Goal: Information Seeking & Learning: Learn about a topic

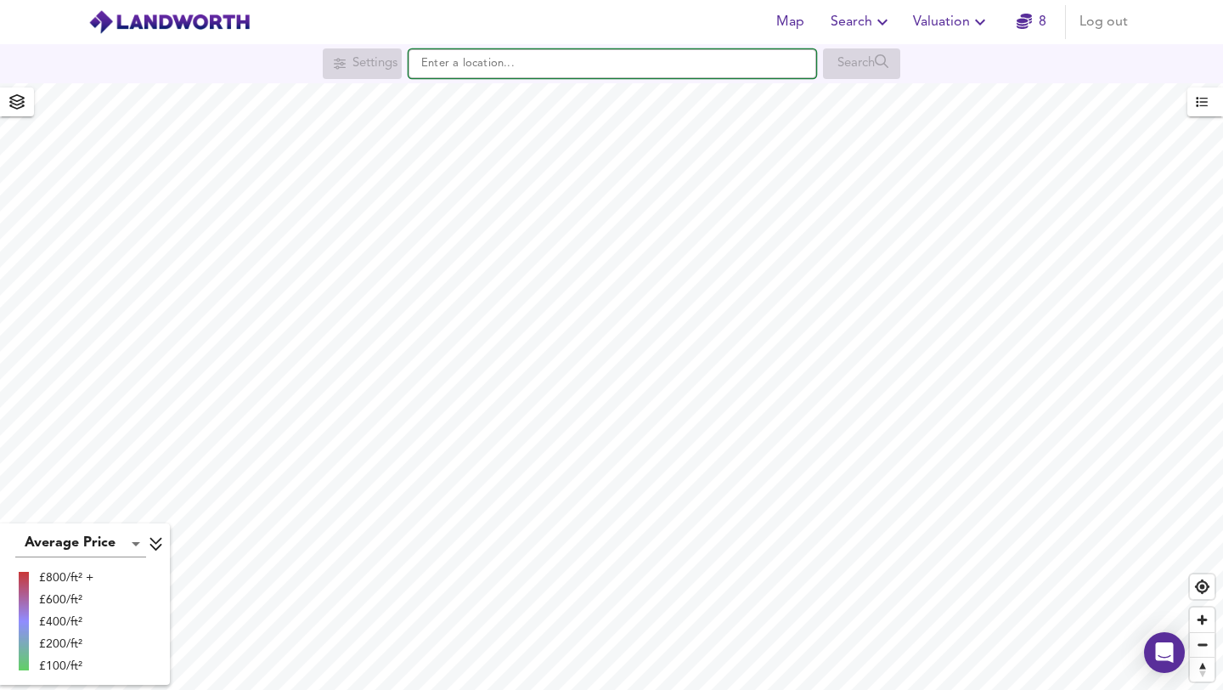
click at [465, 71] on input "text" at bounding box center [613, 63] width 408 height 29
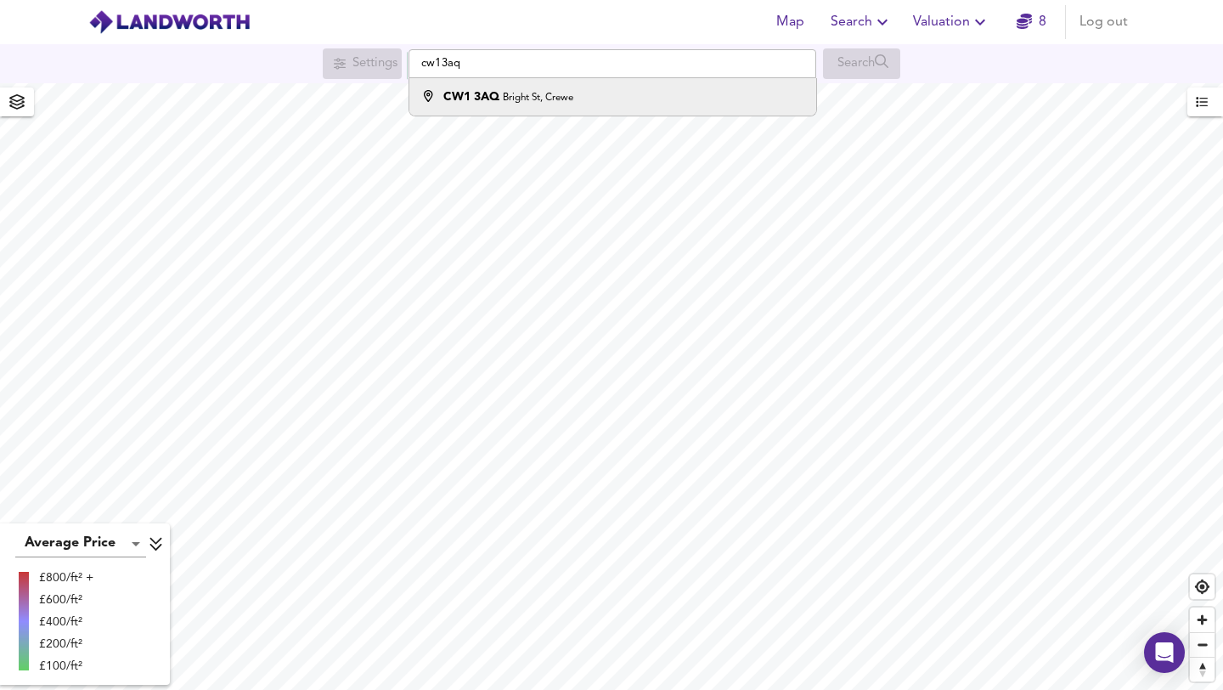
click at [475, 95] on strong "CW1 3AQ" at bounding box center [471, 97] width 56 height 12
type input "[STREET_ADDRESS]"
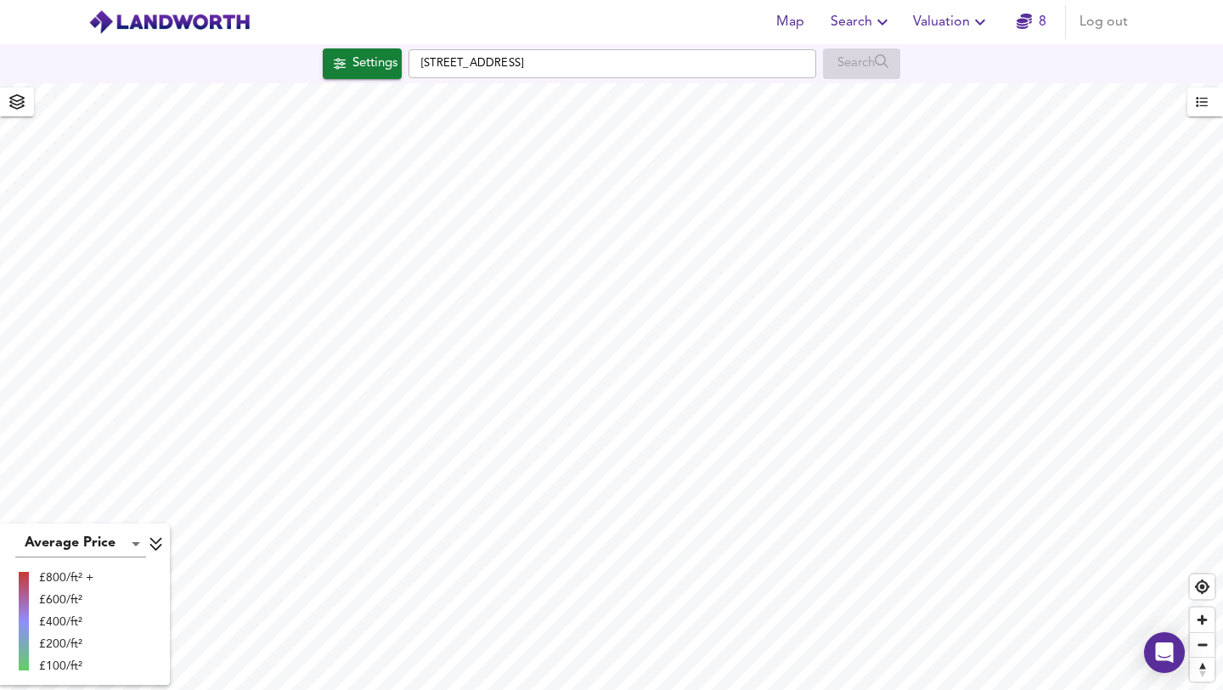
checkbox input "false"
checkbox input "true"
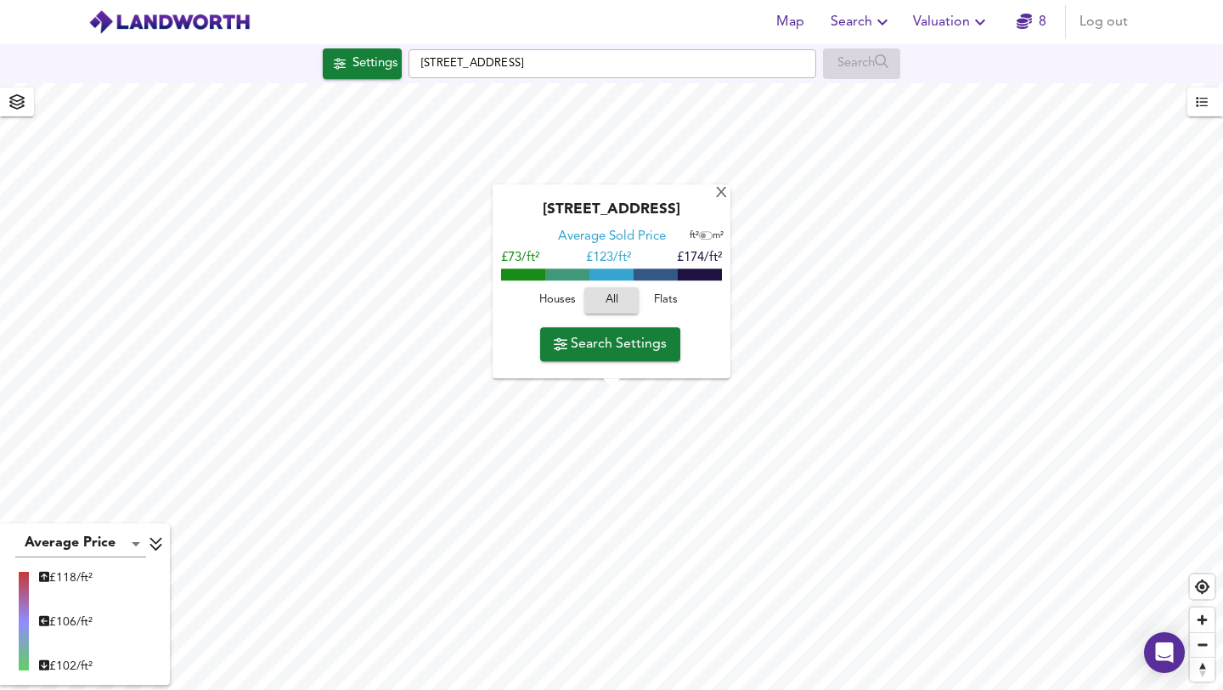
click at [561, 298] on span "Houses" at bounding box center [557, 301] width 46 height 20
click at [561, 343] on icon "button" at bounding box center [561, 344] width 14 height 13
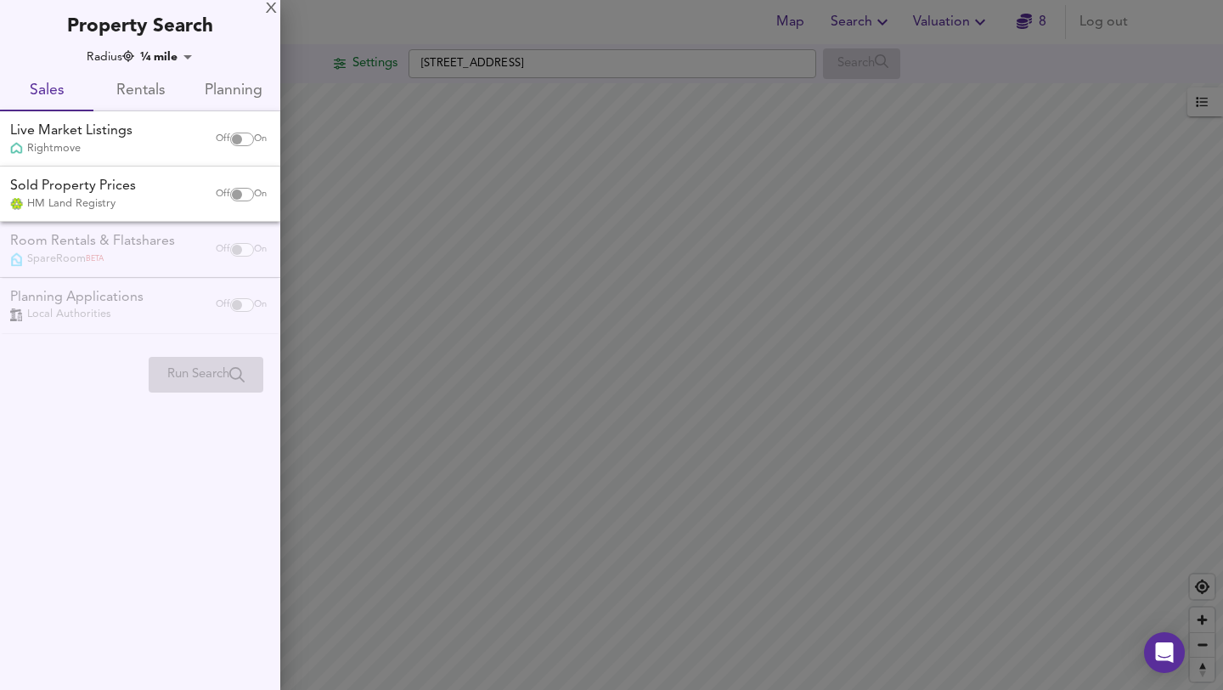
click at [245, 196] on input "checkbox" at bounding box center [237, 195] width 41 height 14
checkbox input "true"
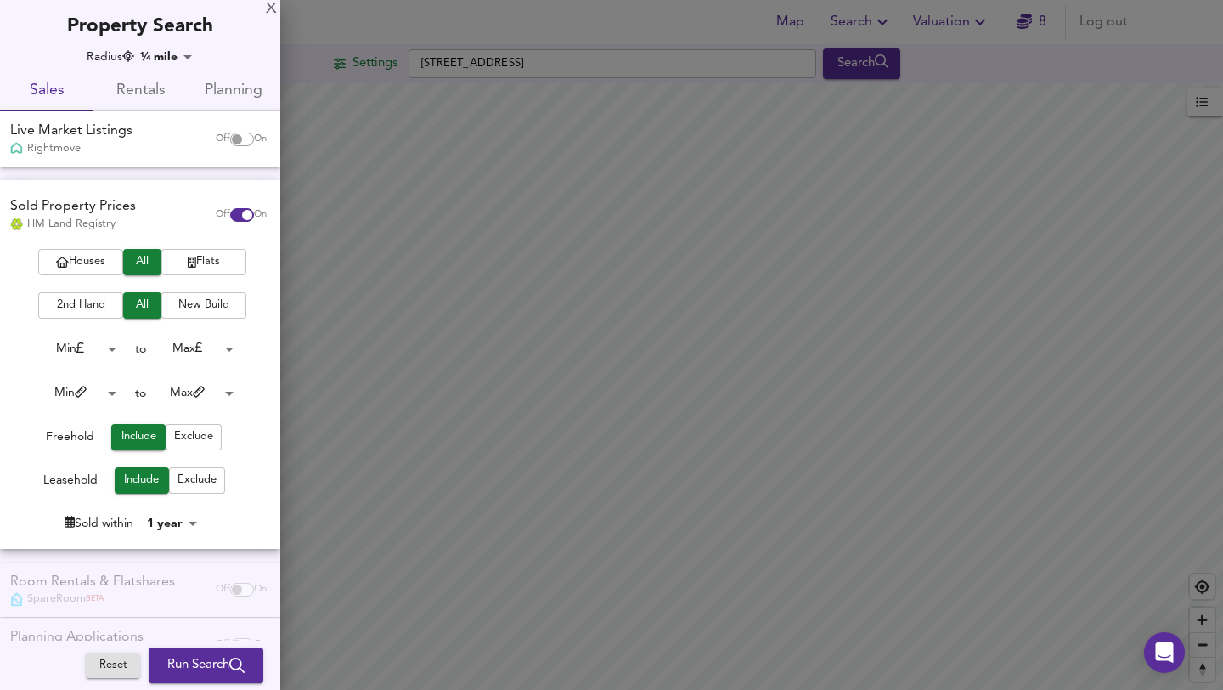
click at [82, 258] on span "Houses" at bounding box center [81, 262] width 68 height 20
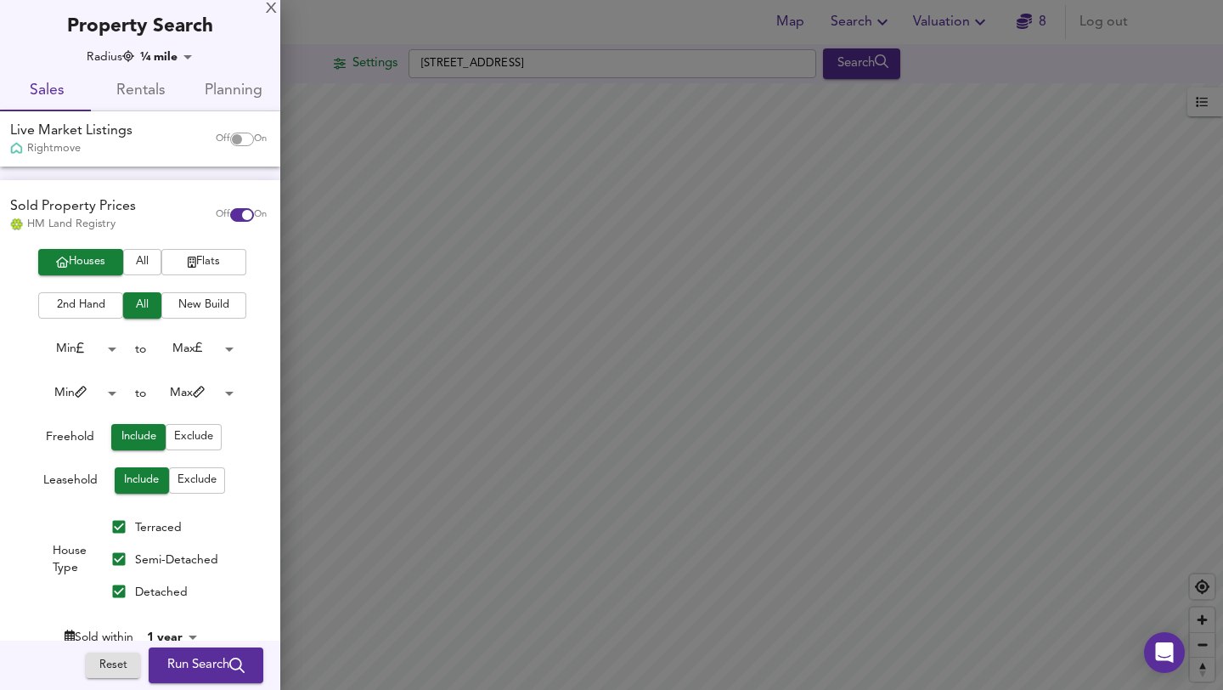
click at [75, 293] on button "2nd Hand" at bounding box center [80, 305] width 85 height 26
click at [217, 387] on body "Map Search Valuation 8 Log out Settings Bright [GEOGRAPHIC_DATA] CW1 3AQ Search…" at bounding box center [611, 345] width 1223 height 690
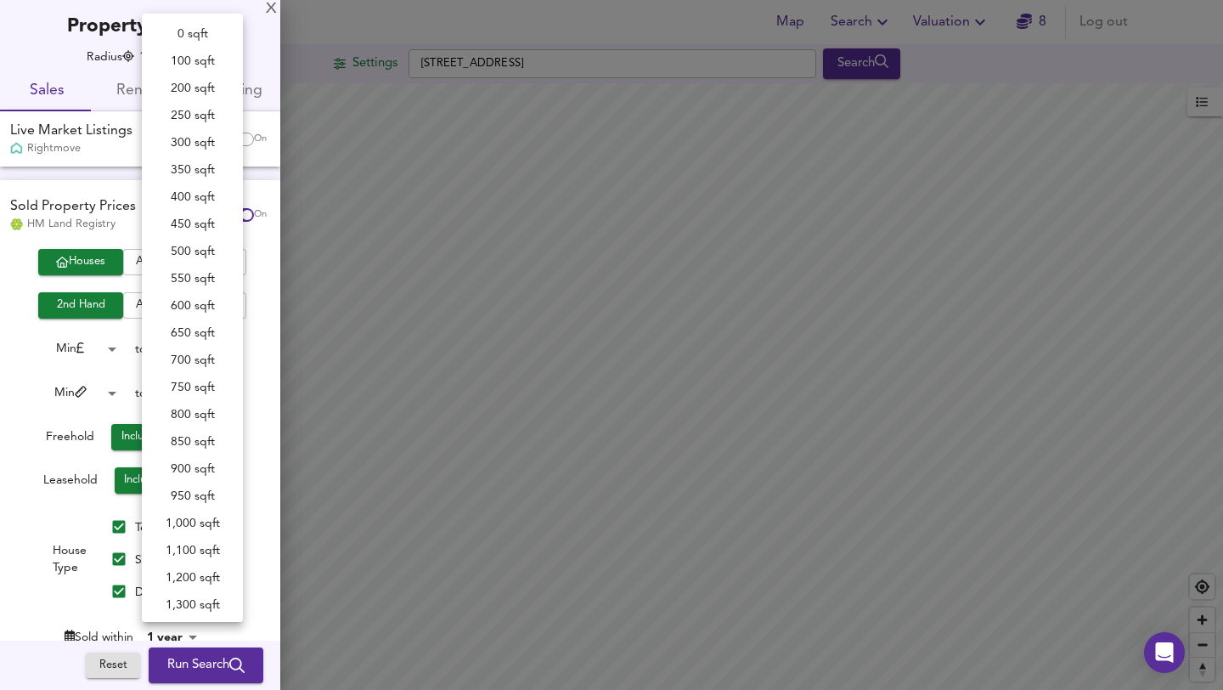
scroll to position [438, 0]
click at [0, 390] on div at bounding box center [611, 345] width 1223 height 690
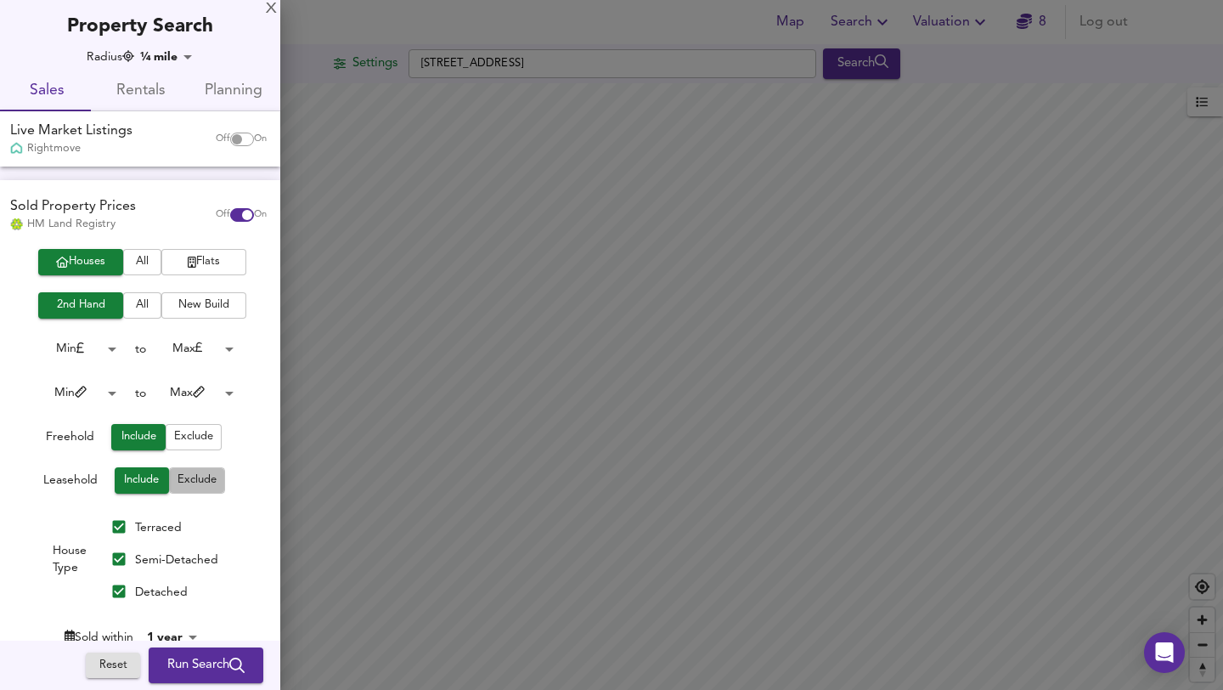
click at [195, 486] on span "Exclude" at bounding box center [197, 481] width 39 height 20
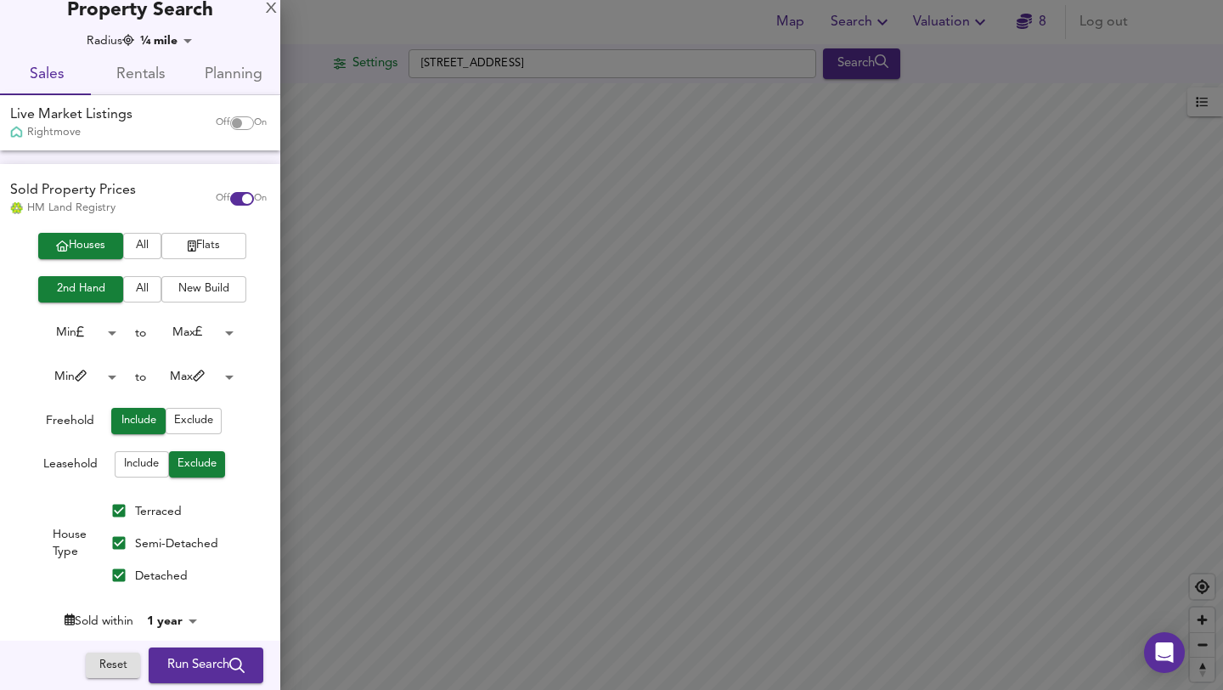
scroll to position [40, 0]
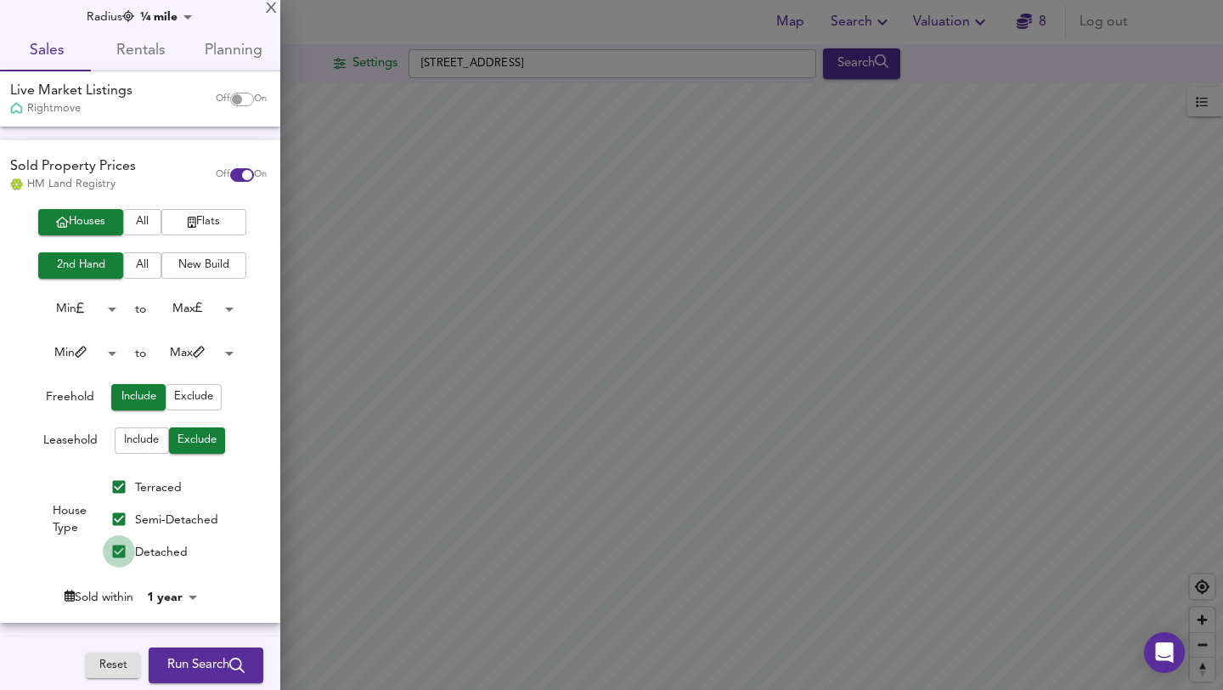
click at [116, 548] on input "Detached" at bounding box center [119, 551] width 32 height 32
checkbox input "false"
click at [116, 516] on input "Semi-Detached" at bounding box center [119, 519] width 32 height 32
checkbox input "false"
click at [172, 594] on body "Map Search Valuation 8 Log out Settings Bright [GEOGRAPHIC_DATA] CW1 3AQ Search…" at bounding box center [611, 345] width 1223 height 690
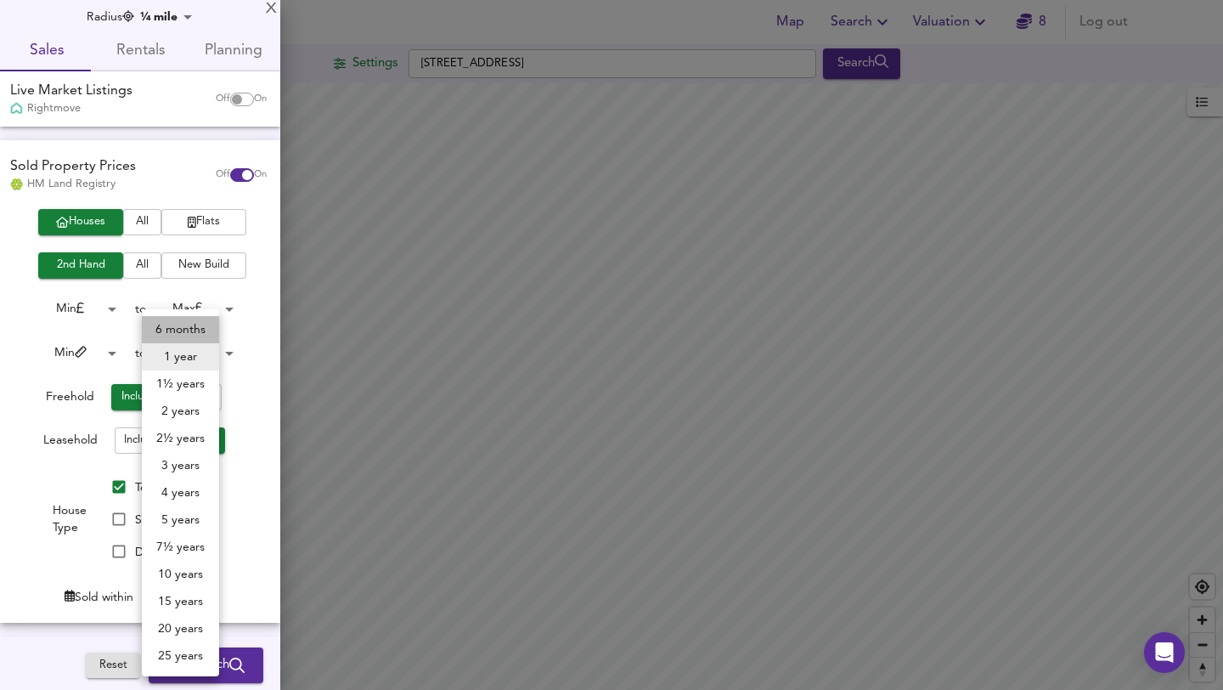
click at [172, 332] on li "6 months" at bounding box center [180, 329] width 77 height 27
type input "6"
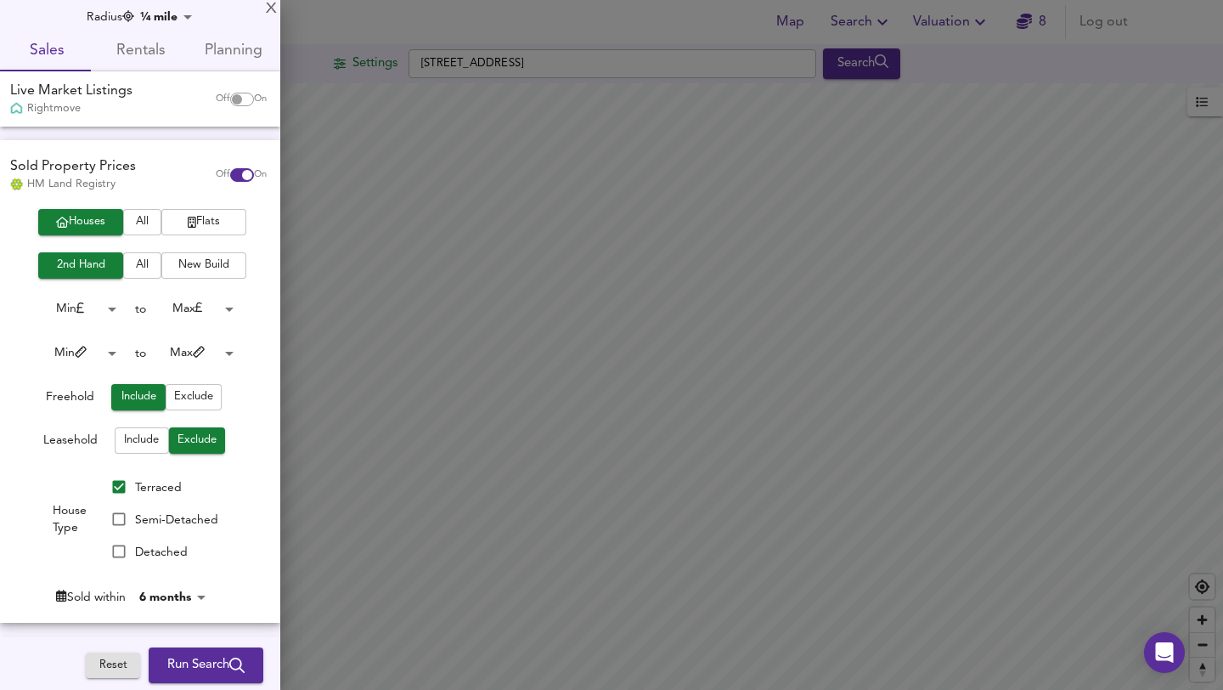
click at [0, 503] on div "House Type Terraced Semi-Detached Detached" at bounding box center [134, 519] width 268 height 97
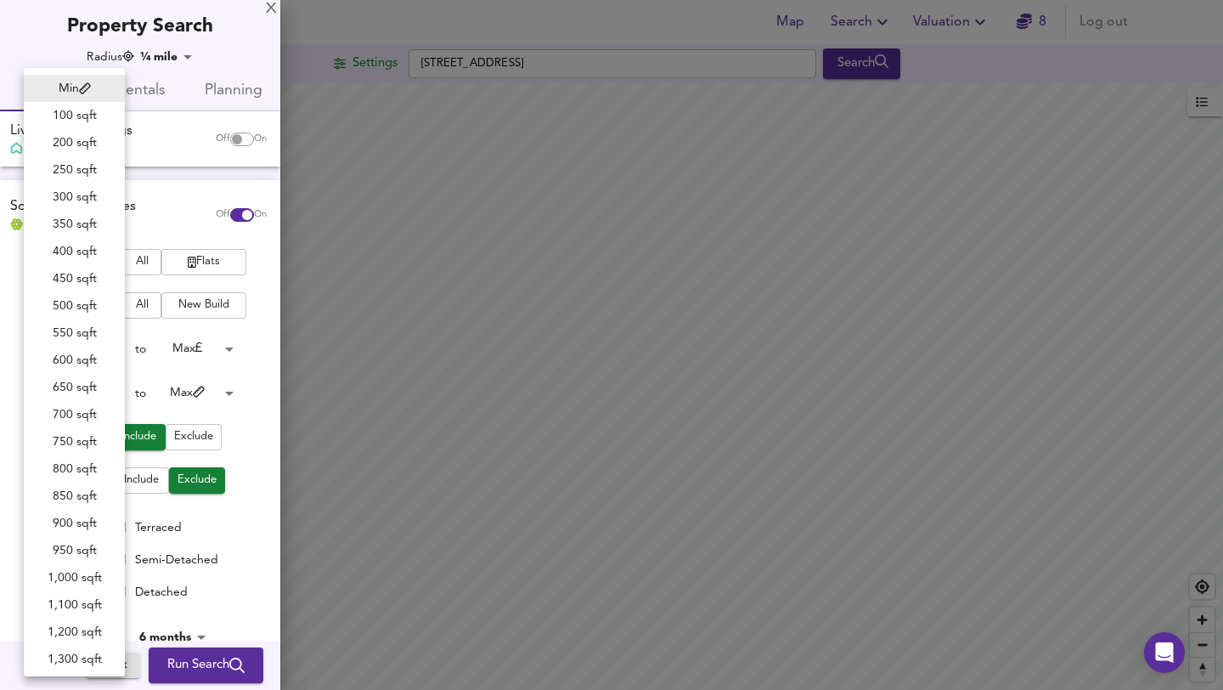
click at [79, 388] on body "Map Search Valuation 8 Log out Settings Bright [GEOGRAPHIC_DATA] CW1 3AQ Search…" at bounding box center [611, 345] width 1223 height 690
click at [78, 437] on li "750 sqft" at bounding box center [74, 441] width 101 height 27
type input "750"
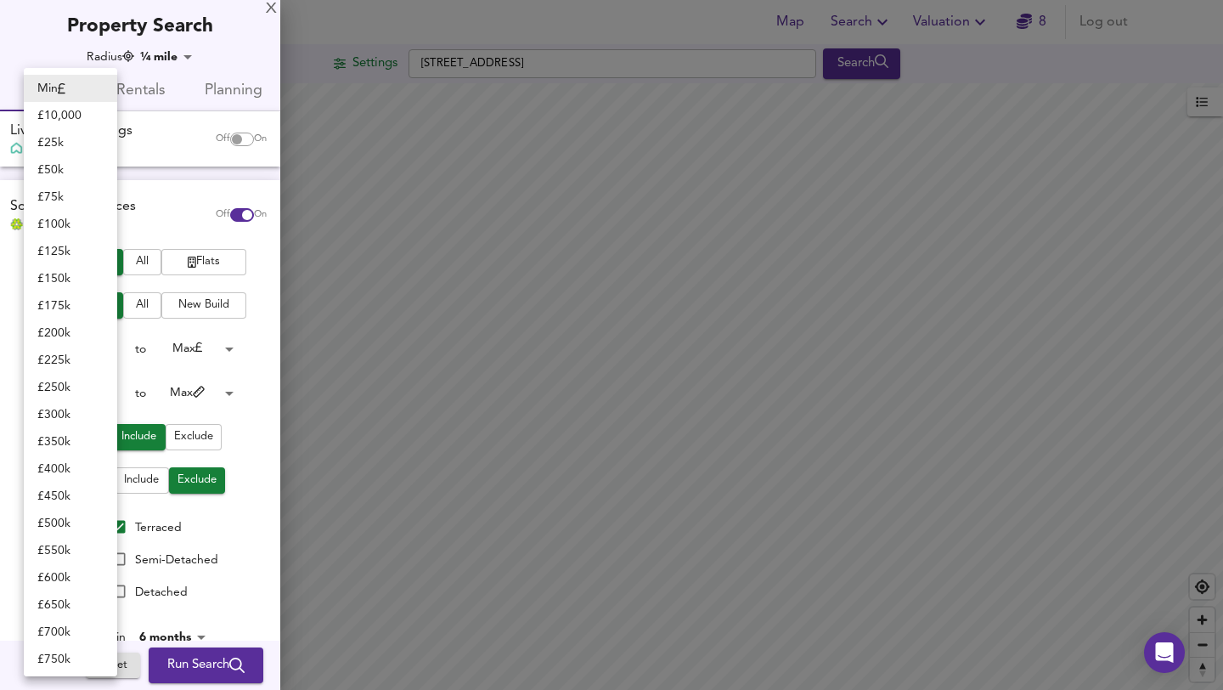
click at [82, 349] on body "Map Search Valuation 8 Log out Settings Bright [GEOGRAPHIC_DATA] CW1 3AQ Search…" at bounding box center [611, 345] width 1223 height 690
click at [154, 219] on div at bounding box center [611, 345] width 1223 height 690
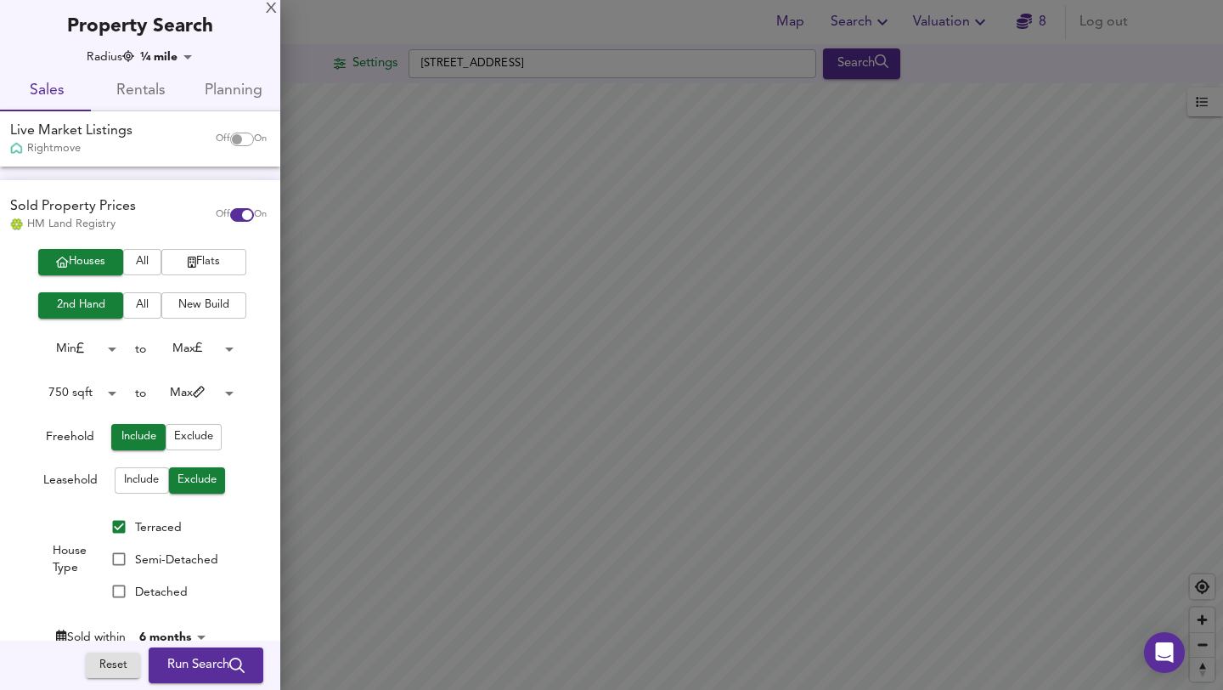
click at [101, 347] on body "Map Search Valuation 8 Log out Settings Bright [GEOGRAPHIC_DATA] CW1 3AQ Search…" at bounding box center [611, 345] width 1223 height 690
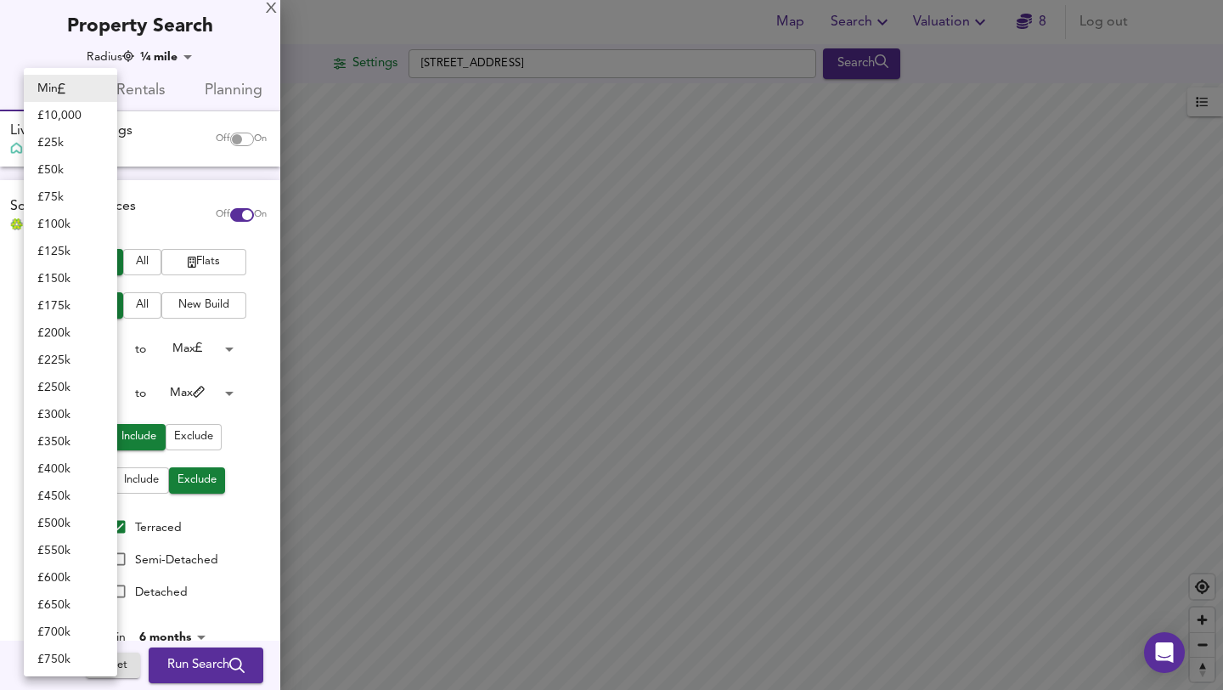
click at [154, 199] on div at bounding box center [611, 345] width 1223 height 690
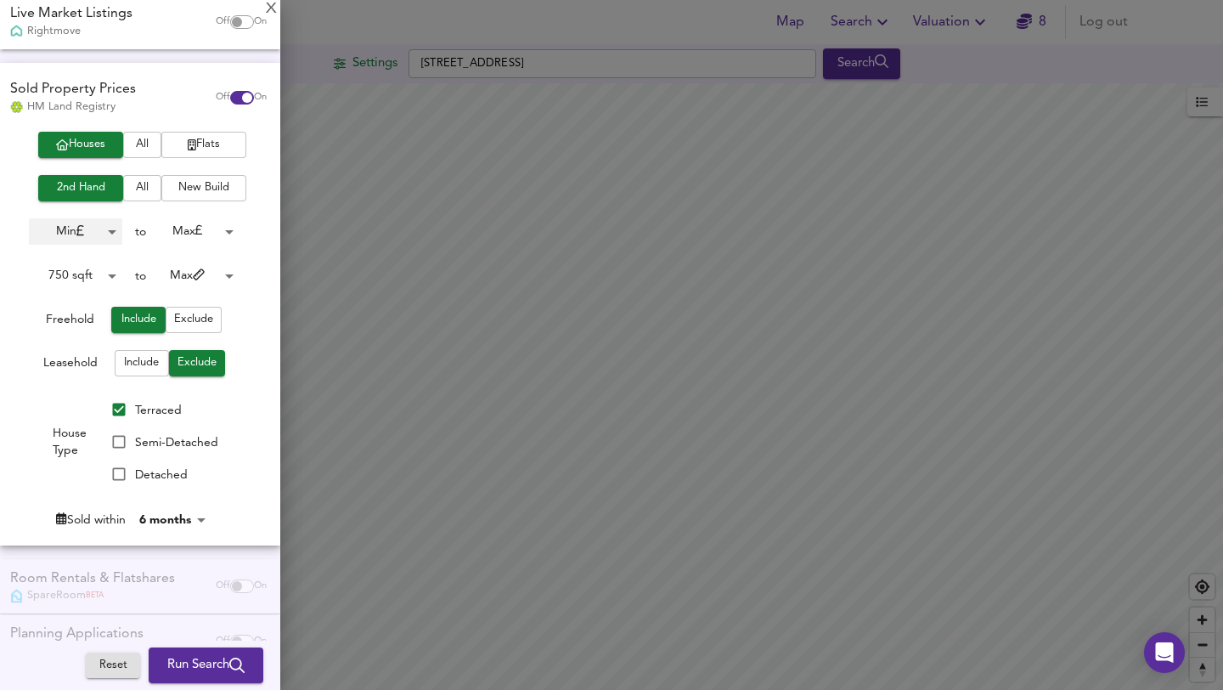
scroll to position [163, 0]
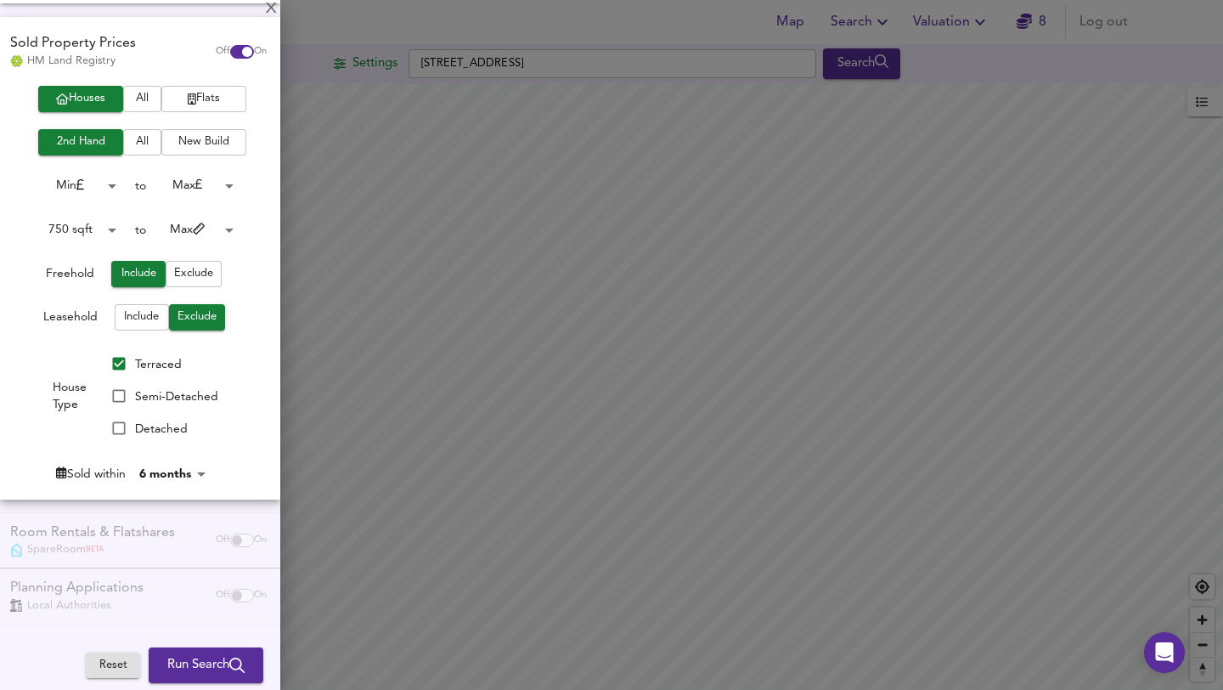
click at [94, 181] on body "Map Search Valuation 8 Log out Settings Bright [GEOGRAPHIC_DATA] CW1 3AQ Search…" at bounding box center [611, 345] width 1223 height 690
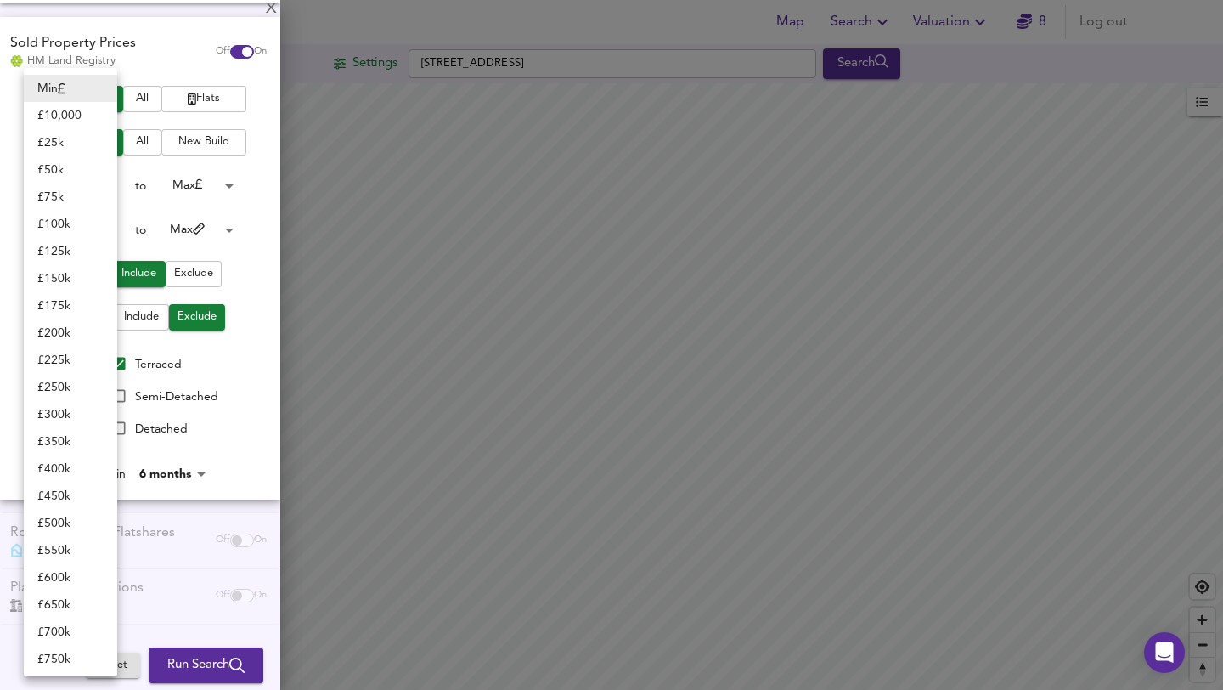
click at [66, 195] on li "£ 75k" at bounding box center [70, 196] width 93 height 27
type input "75000"
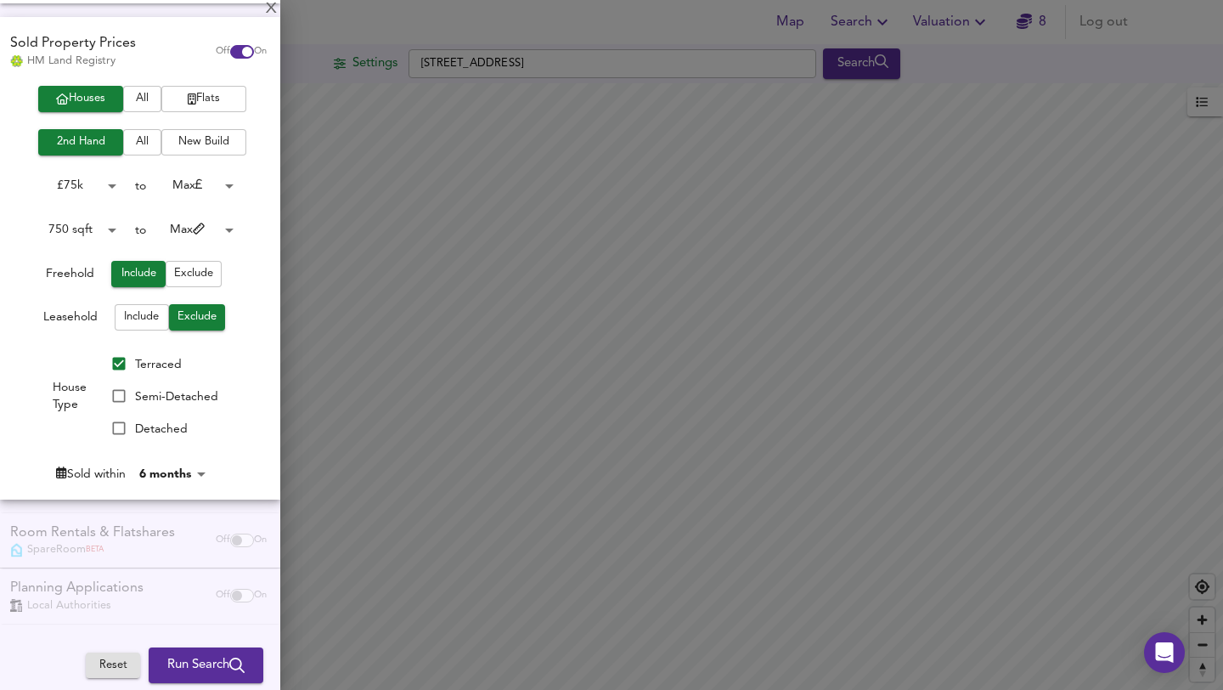
click at [214, 662] on span "Run Search" at bounding box center [205, 665] width 77 height 22
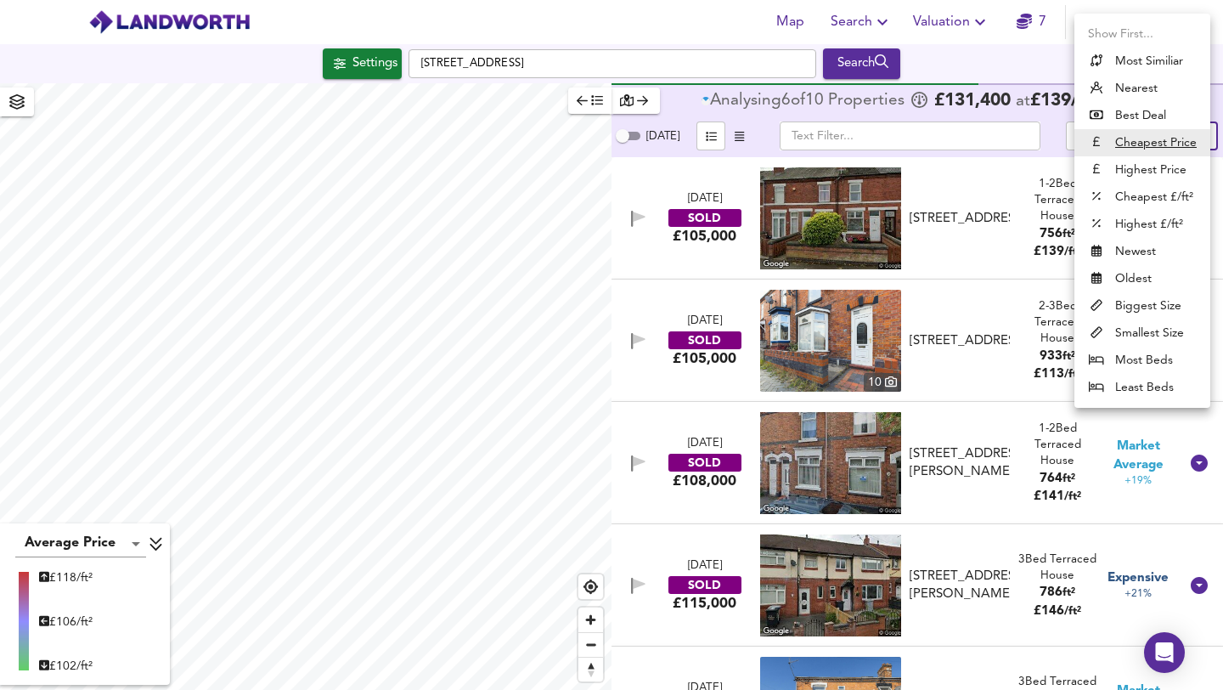
click at [1165, 147] on body "Map Search Valuation 7 Log out Settings Bright [GEOGRAPHIC_DATA] CW1 3AQ Search…" at bounding box center [611, 345] width 1223 height 690
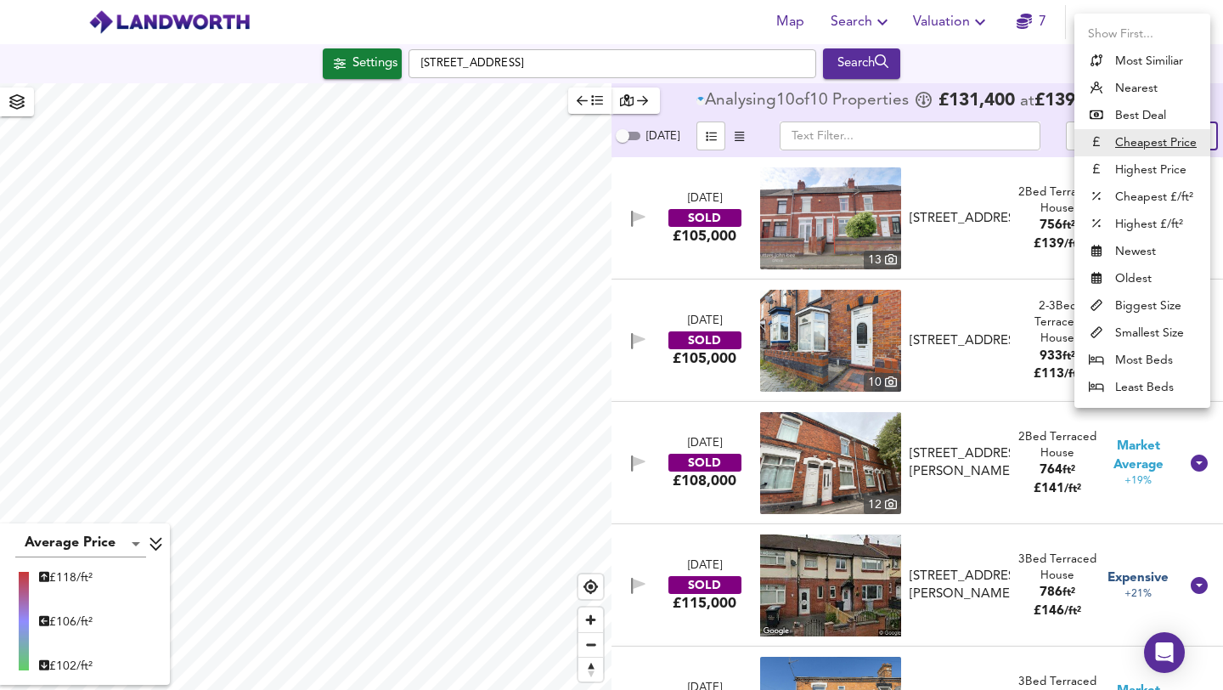
click at [1152, 59] on li "Most Similiar" at bounding box center [1143, 61] width 136 height 27
type input "similarityscore"
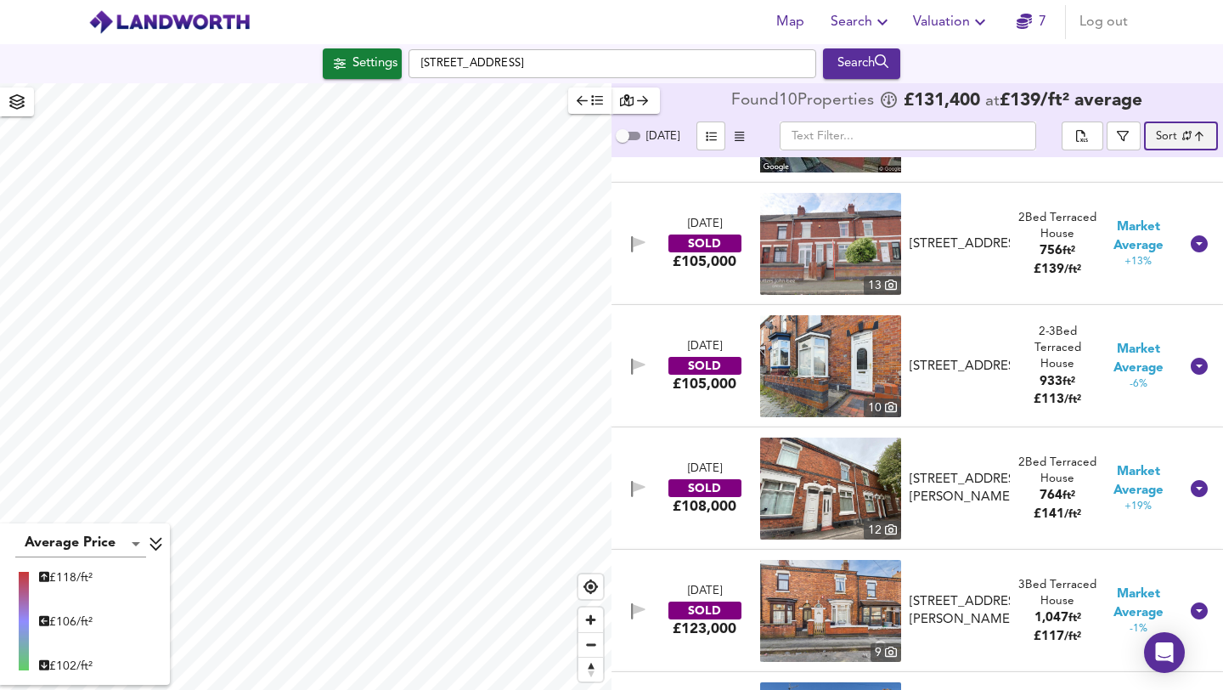
scroll to position [216, 0]
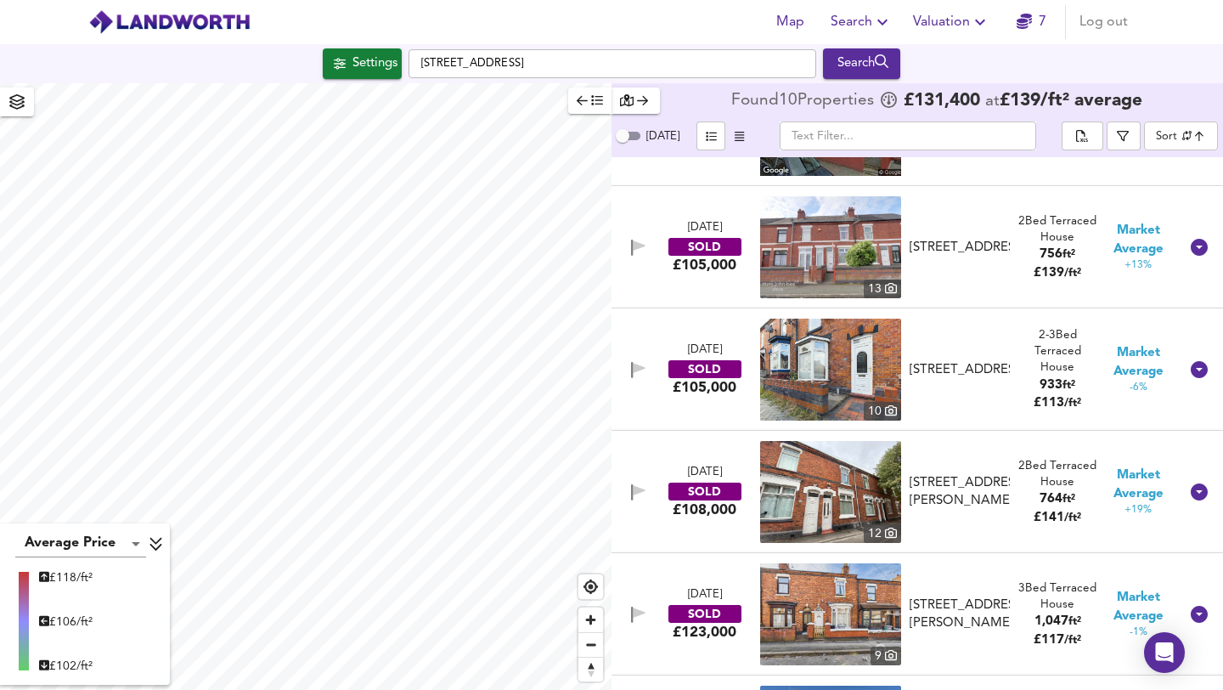
click at [886, 366] on img at bounding box center [830, 370] width 141 height 102
click at [1133, 65] on div "[STREET_ADDRESS] Search" at bounding box center [611, 63] width 1223 height 31
